Goal: Task Accomplishment & Management: Complete application form

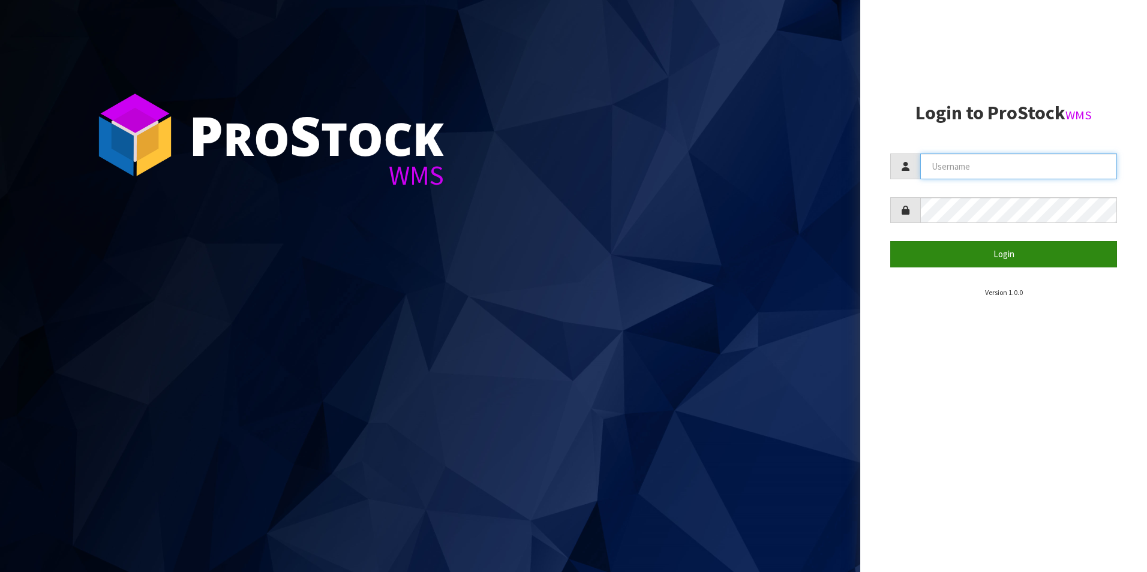
type input "[PERSON_NAME][EMAIL_ADDRESS][DOMAIN_NAME]"
click at [1011, 256] on button "Login" at bounding box center [1003, 254] width 227 height 26
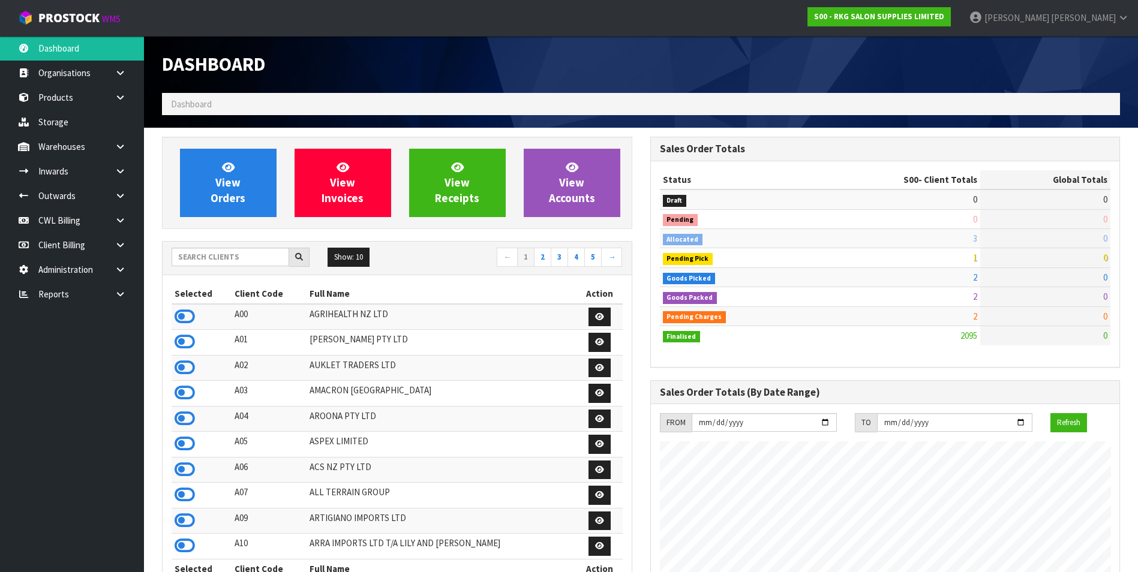
scroll to position [909, 488]
click at [69, 226] on link "CWL Billing" at bounding box center [72, 220] width 144 height 25
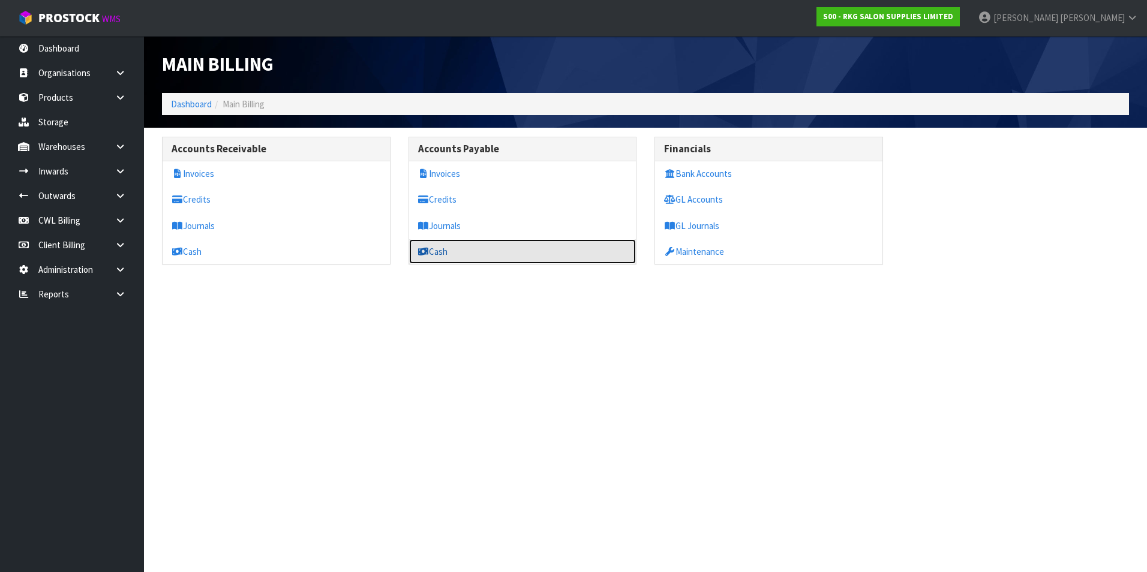
click at [445, 253] on link "Cash" at bounding box center [522, 251] width 227 height 25
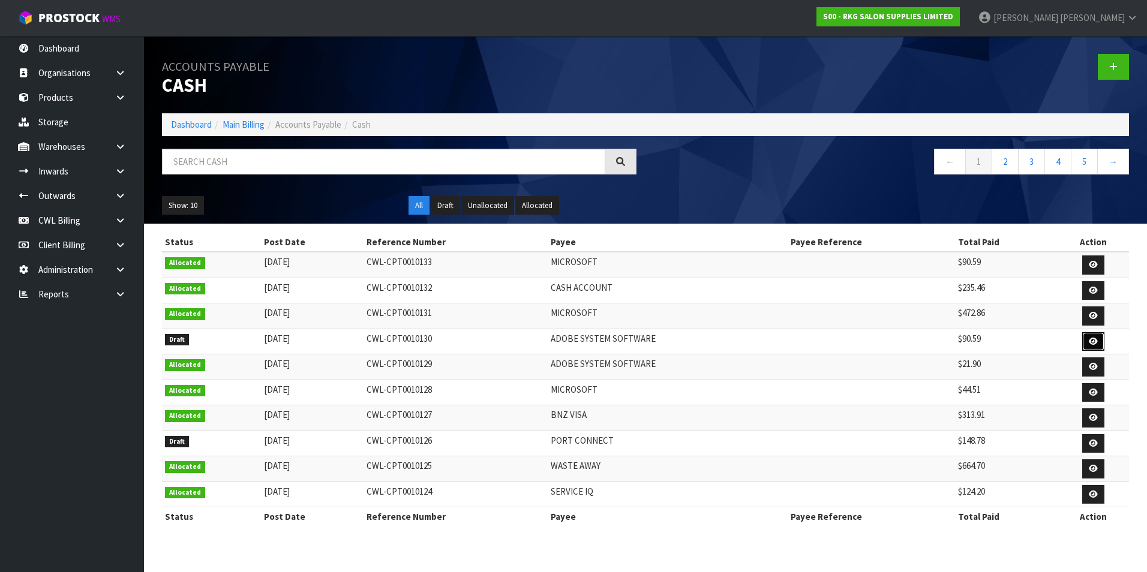
click at [1099, 338] on link at bounding box center [1093, 341] width 22 height 19
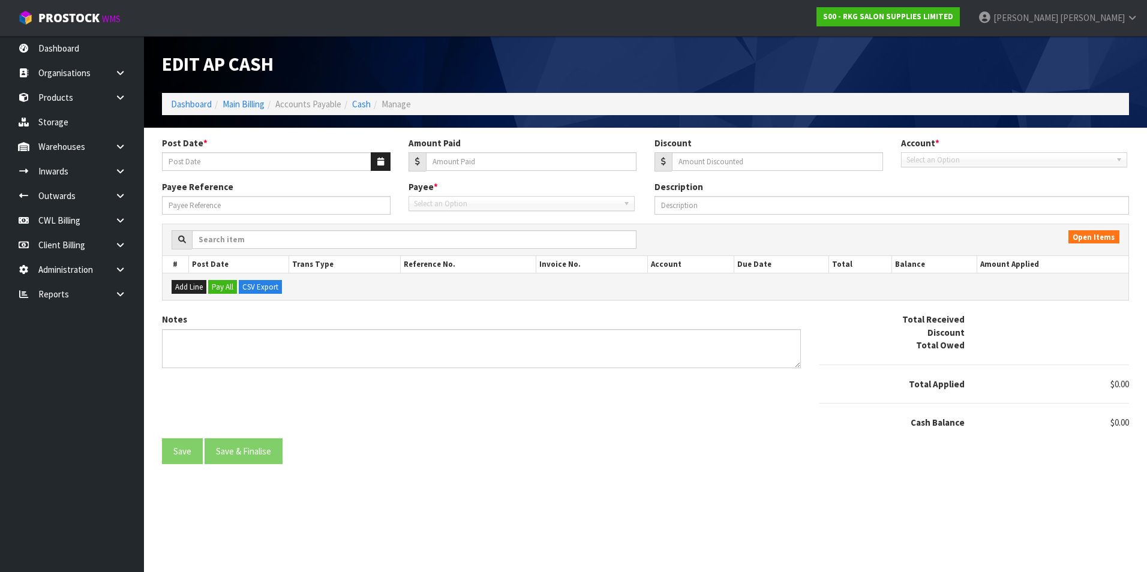
type input "[DATE]"
type input "90.59"
type input "0"
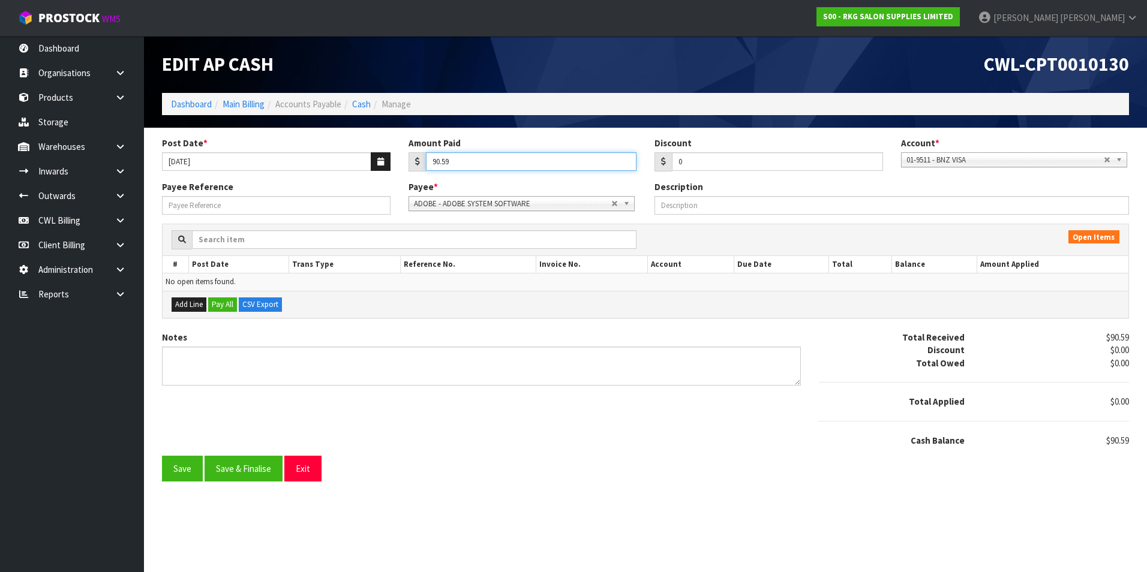
click at [478, 163] on input "90.59" at bounding box center [531, 161] width 211 height 19
type input "9"
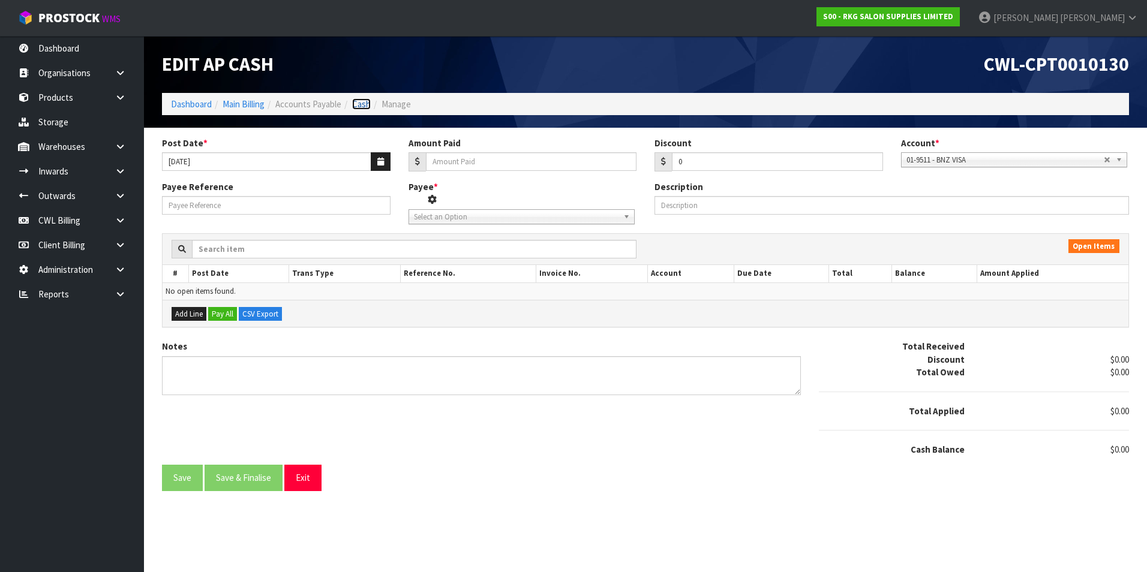
click at [367, 106] on link "Cash" at bounding box center [361, 103] width 19 height 11
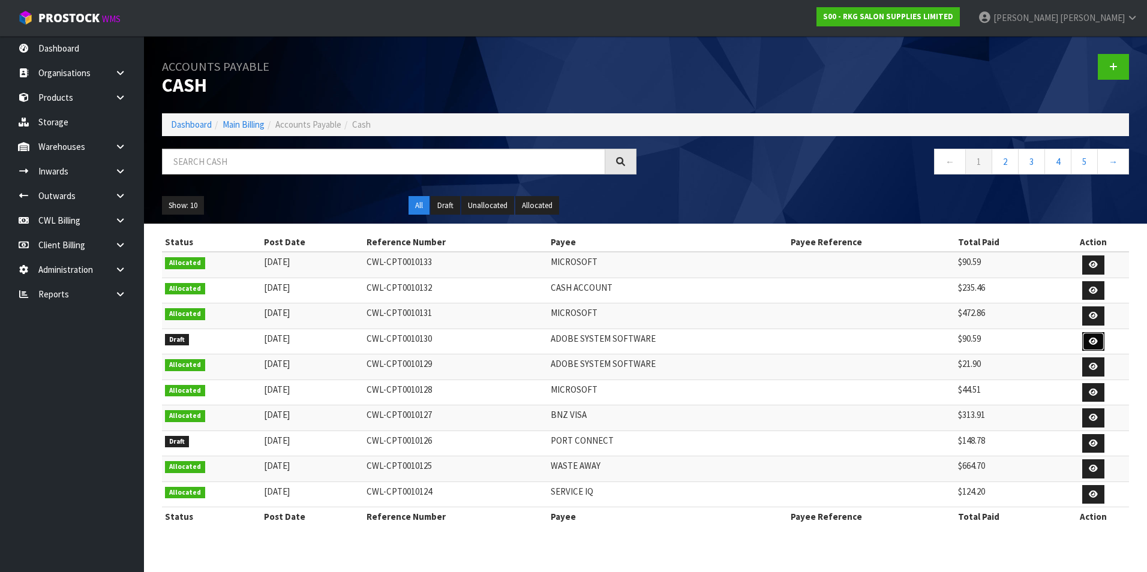
click at [1090, 342] on icon at bounding box center [1093, 342] width 9 height 8
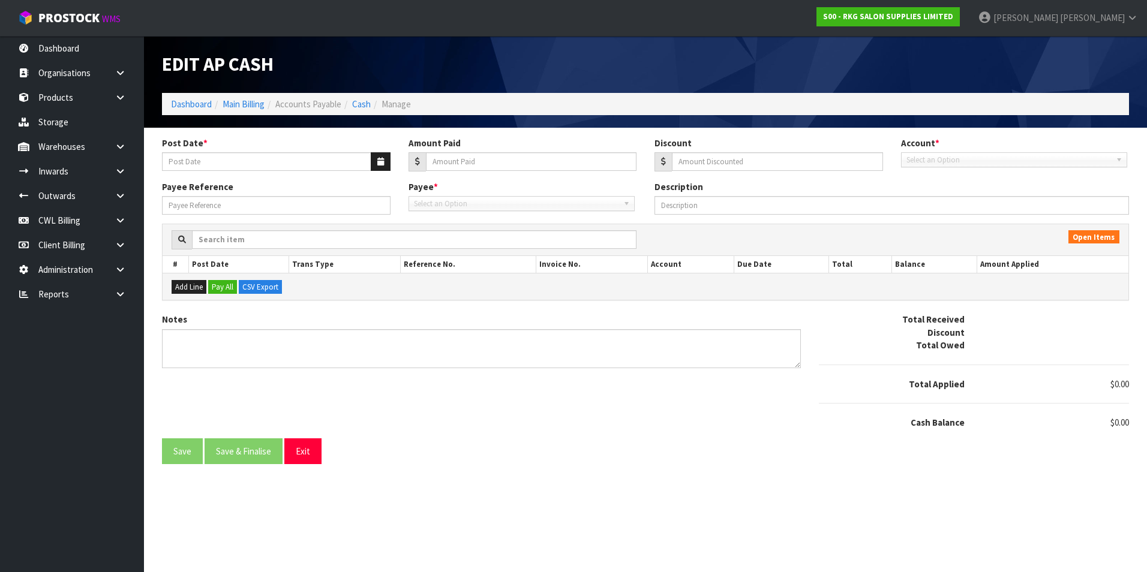
type input "[DATE]"
type input "90.59"
type input "0"
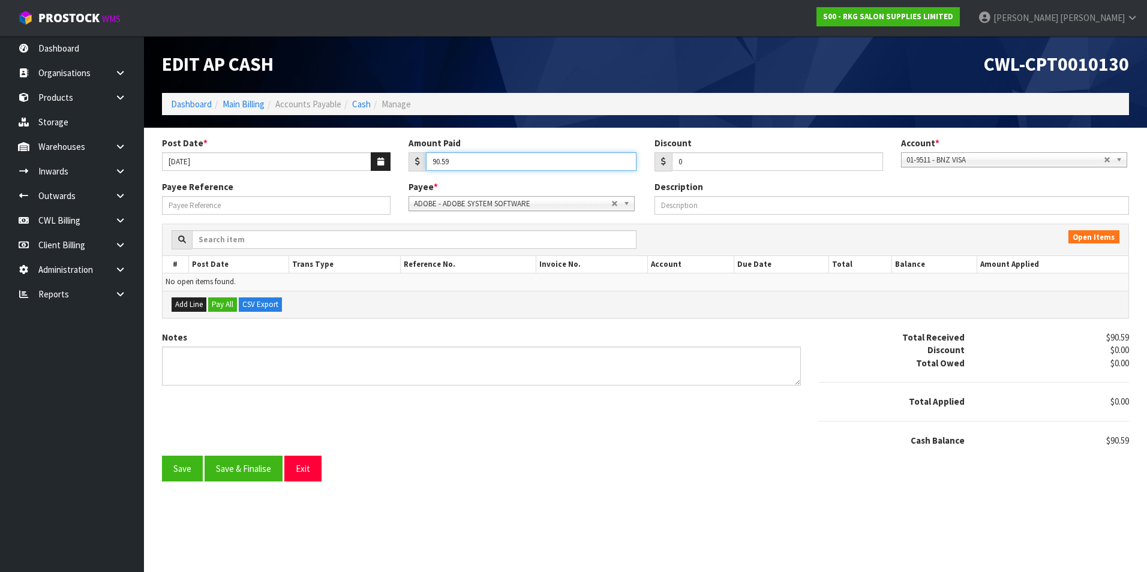
click at [466, 163] on input "90.59" at bounding box center [531, 161] width 211 height 19
type input "9"
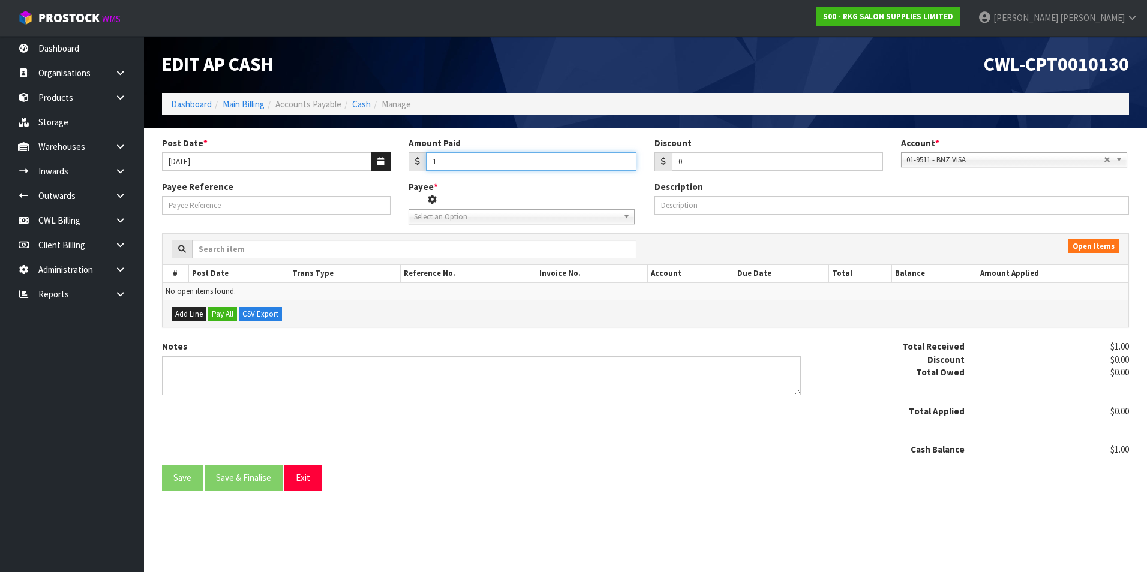
type input "1"
click at [489, 218] on span "Select an Option" at bounding box center [512, 217] width 197 height 14
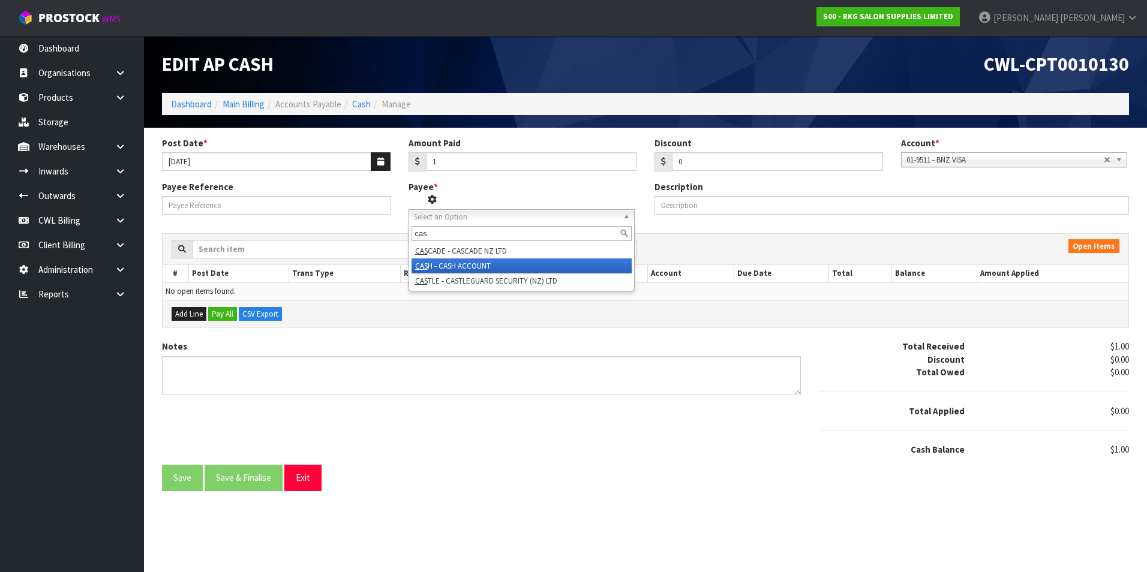
type input "cas"
click at [496, 260] on li "CAS H - CASH ACCOUNT" at bounding box center [522, 266] width 220 height 15
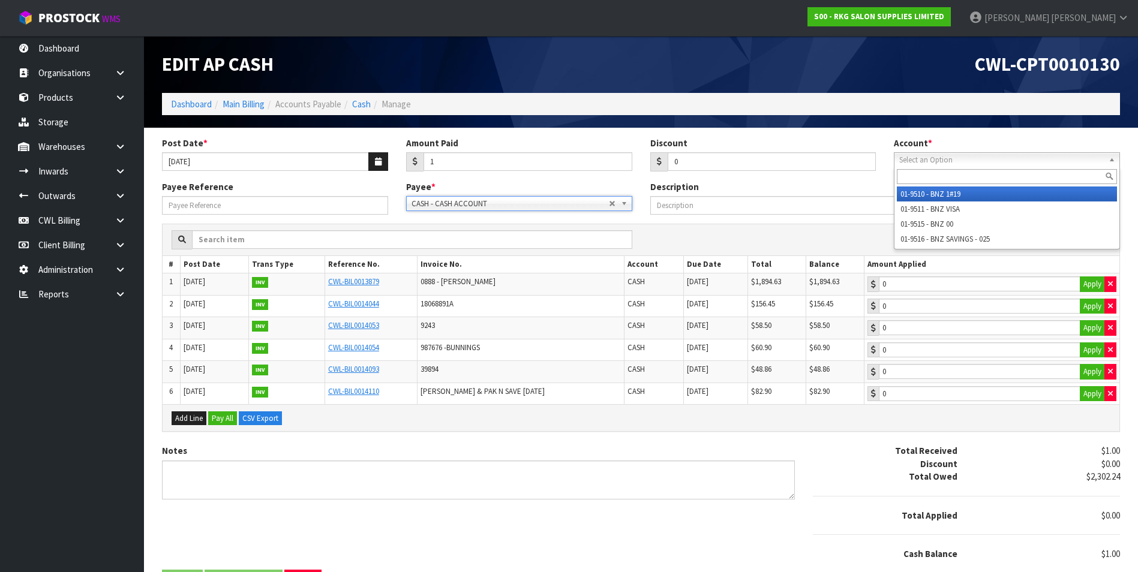
drag, startPoint x: 980, startPoint y: 161, endPoint x: 955, endPoint y: 179, distance: 31.0
click at [979, 161] on span "Select an Option" at bounding box center [997, 160] width 197 height 14
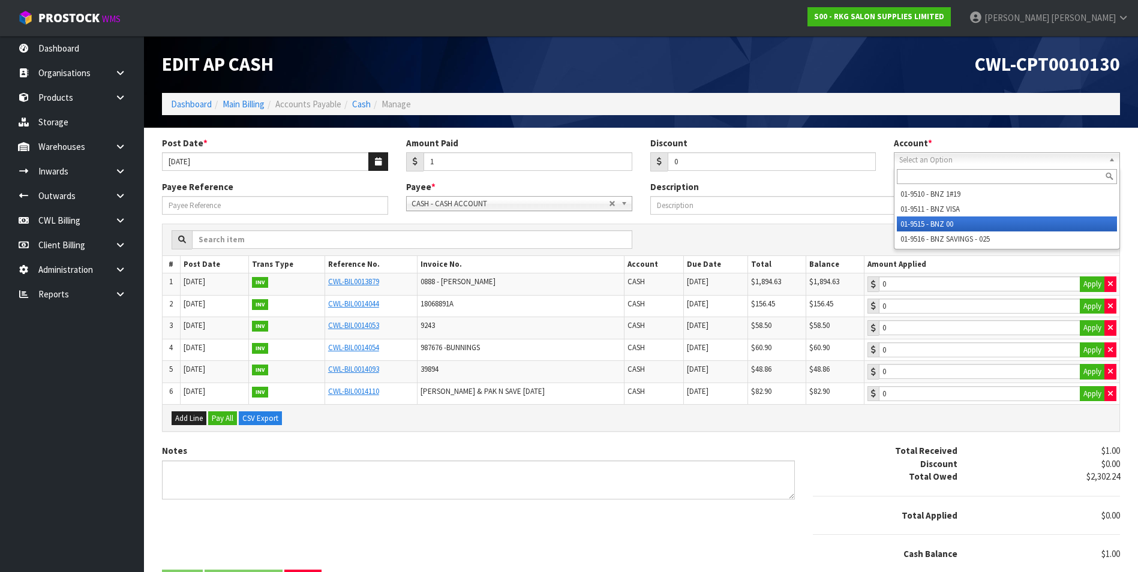
click at [943, 222] on li "01-9515 - BNZ 00" at bounding box center [1007, 224] width 220 height 15
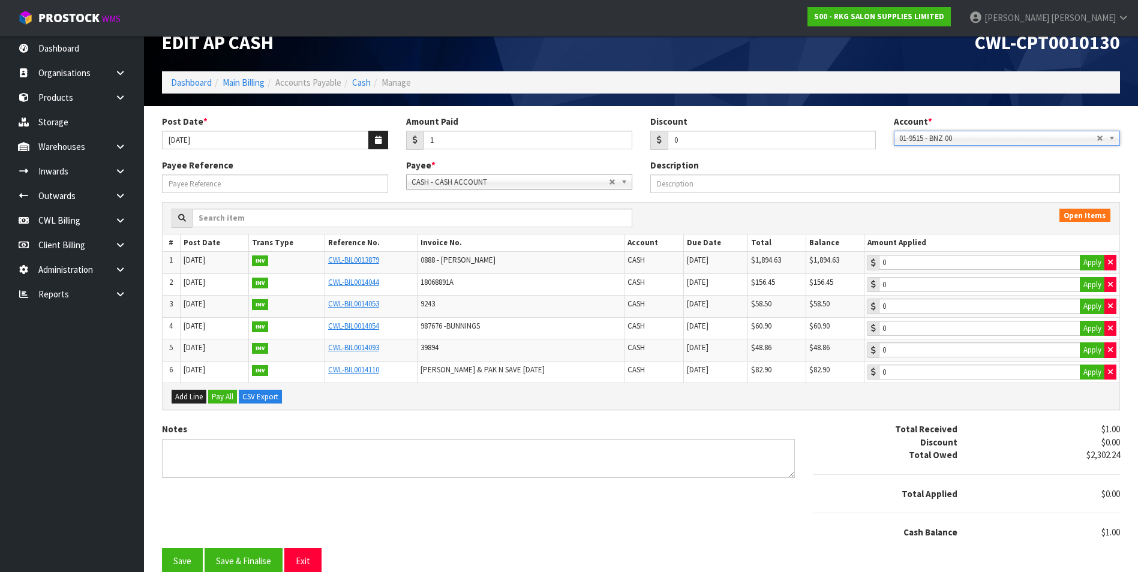
scroll to position [32, 0]
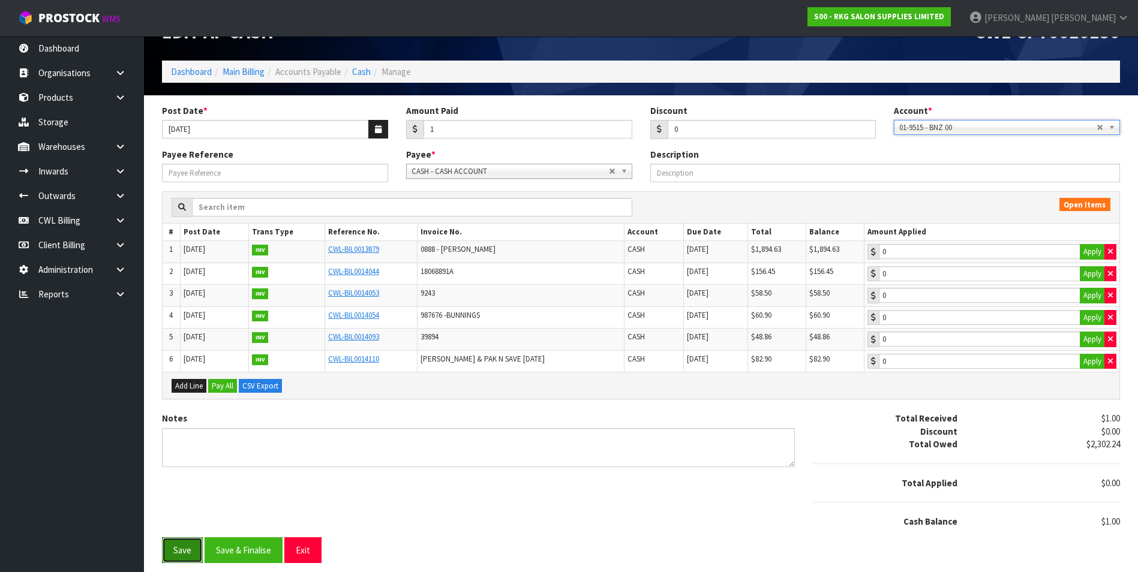
click at [179, 557] on button "Save" at bounding box center [182, 551] width 41 height 26
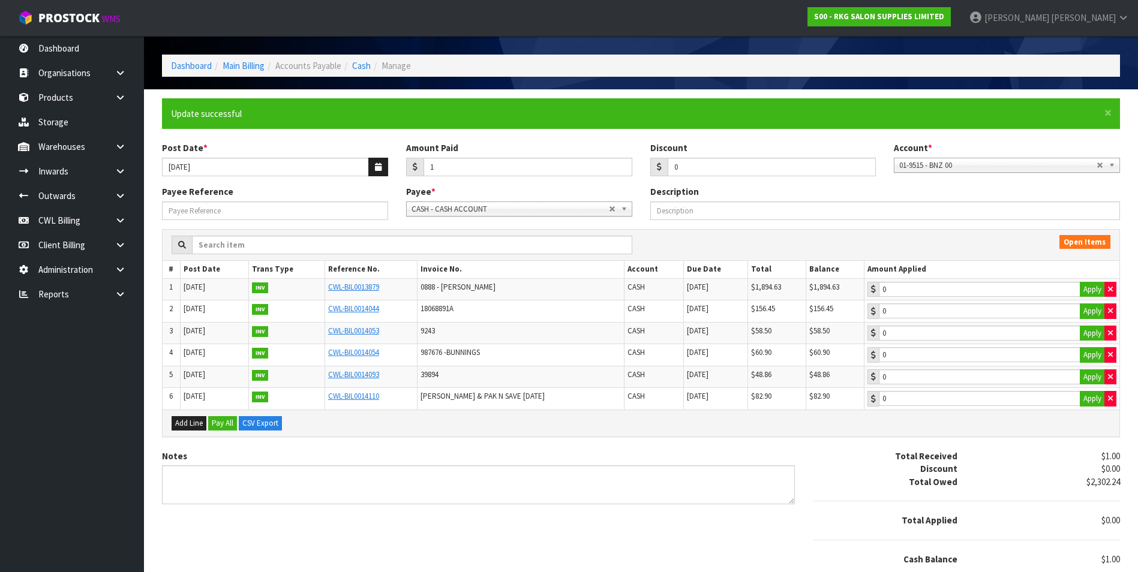
scroll to position [76, 0]
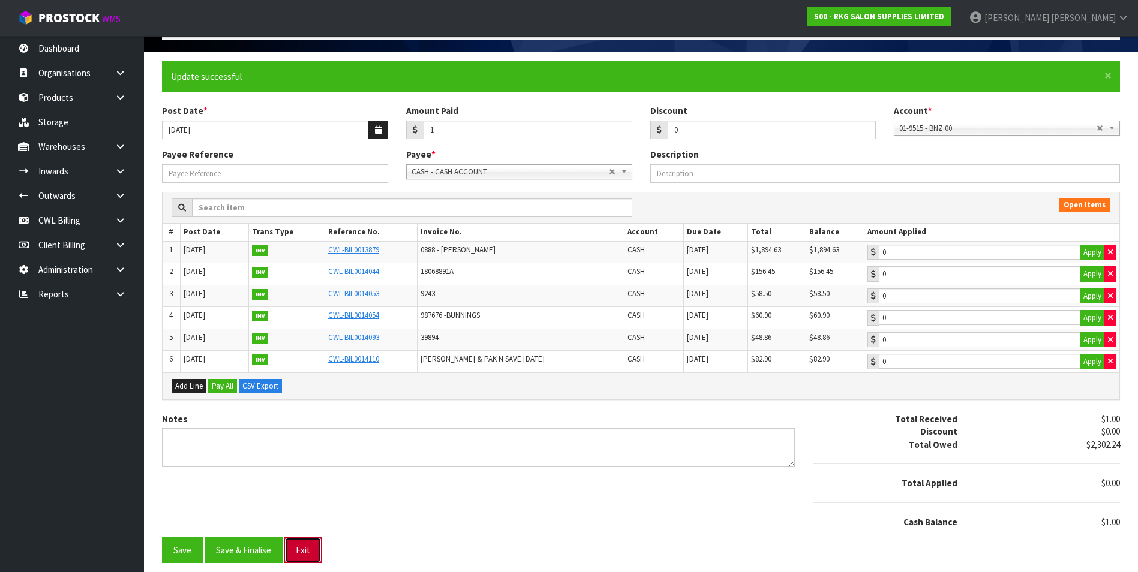
click at [301, 554] on button "Exit" at bounding box center [302, 551] width 37 height 26
